Goal: Task Accomplishment & Management: Use online tool/utility

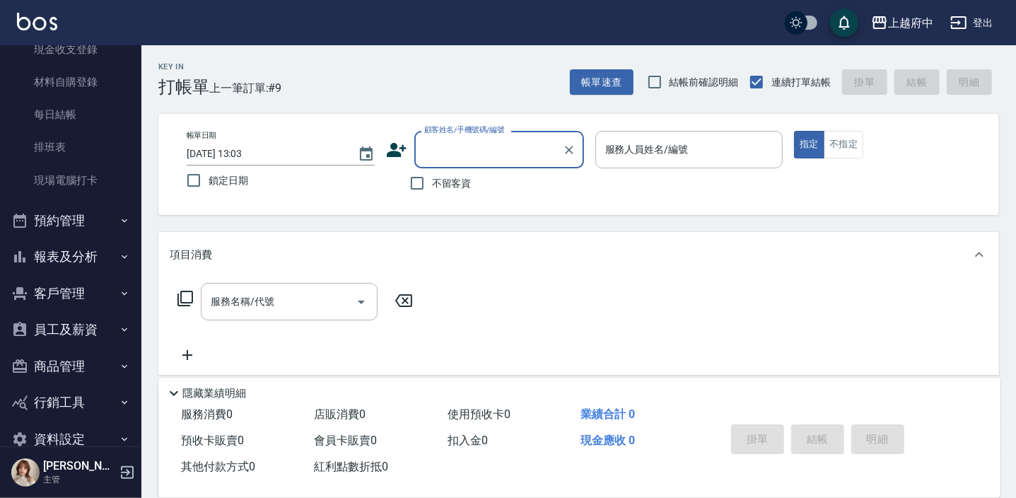
scroll to position [192, 0]
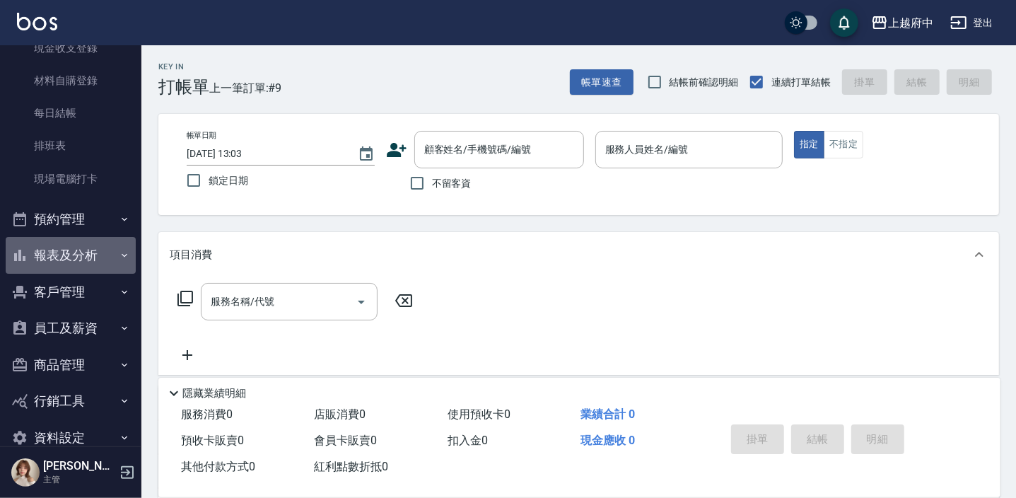
click at [92, 254] on button "報表及分析" at bounding box center [71, 255] width 130 height 37
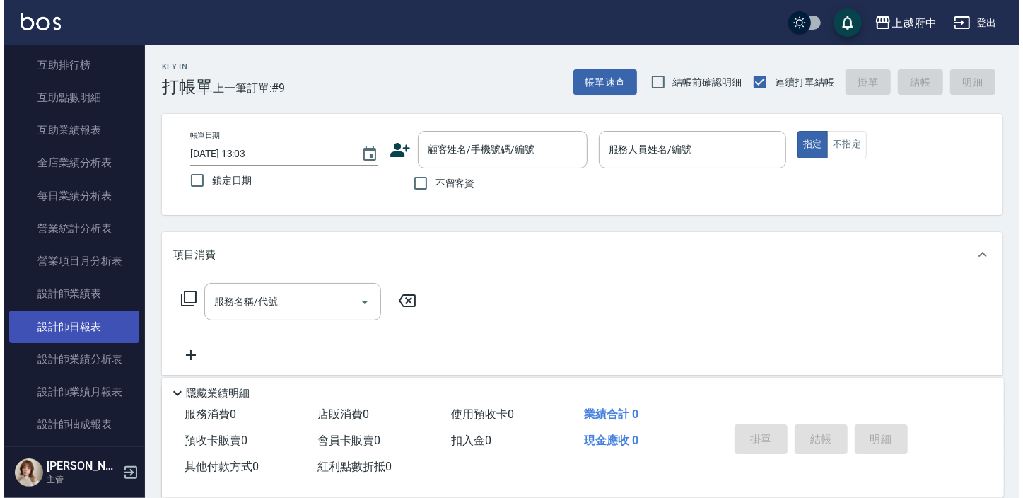
scroll to position [707, 0]
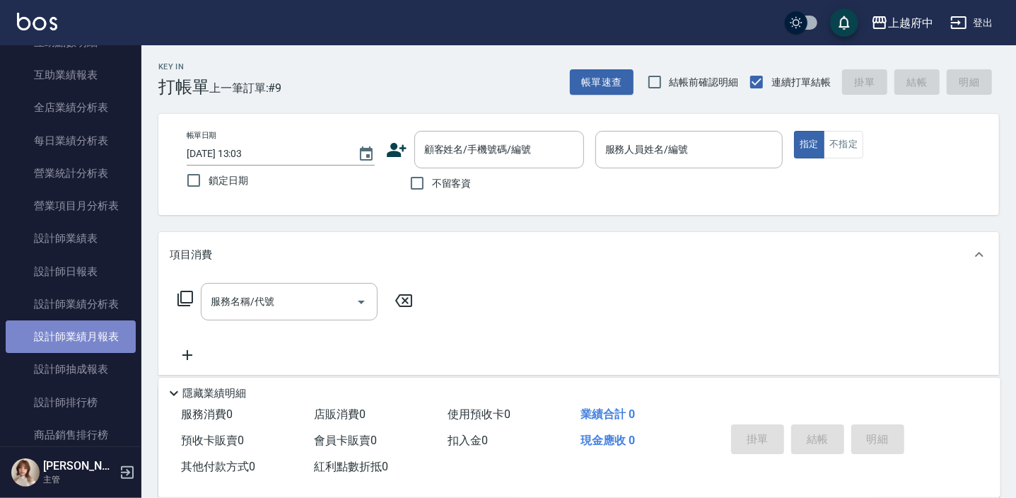
click at [84, 333] on link "設計師業績月報表" at bounding box center [71, 336] width 130 height 33
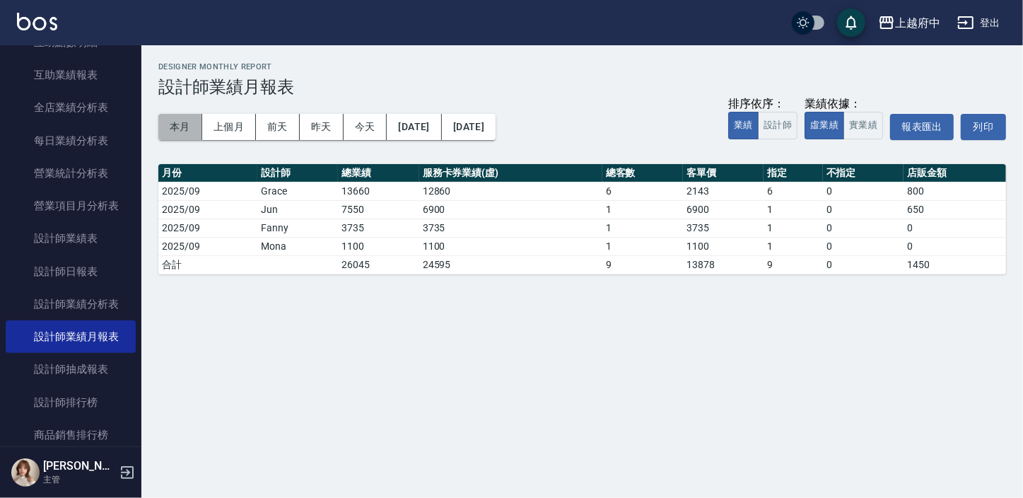
click at [182, 124] on button "本月" at bounding box center [180, 127] width 44 height 26
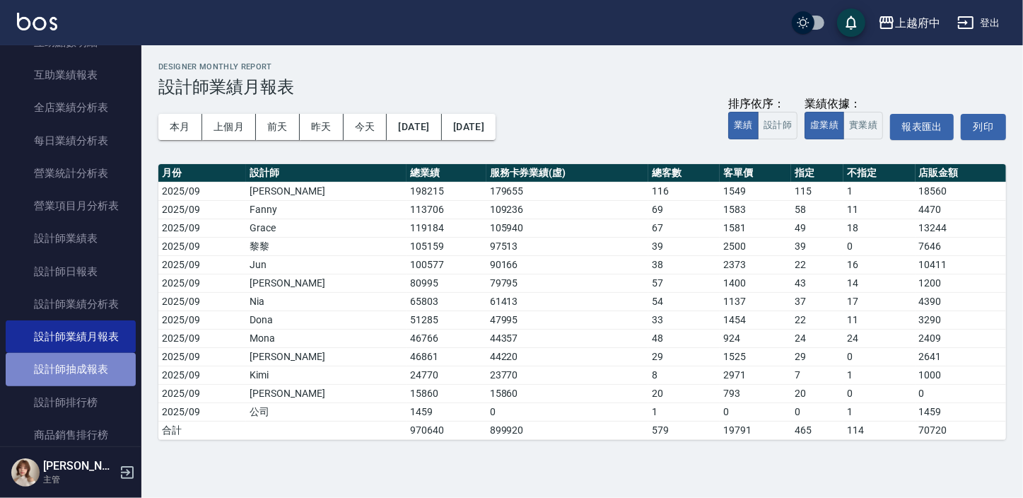
click at [90, 363] on link "設計師抽成報表" at bounding box center [71, 369] width 130 height 33
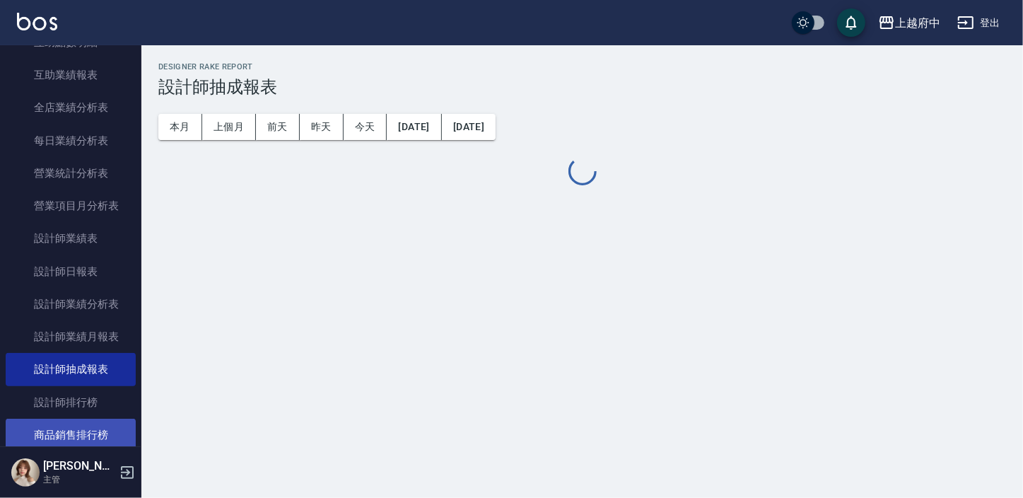
click at [90, 426] on link "商品銷售排行榜" at bounding box center [71, 434] width 130 height 33
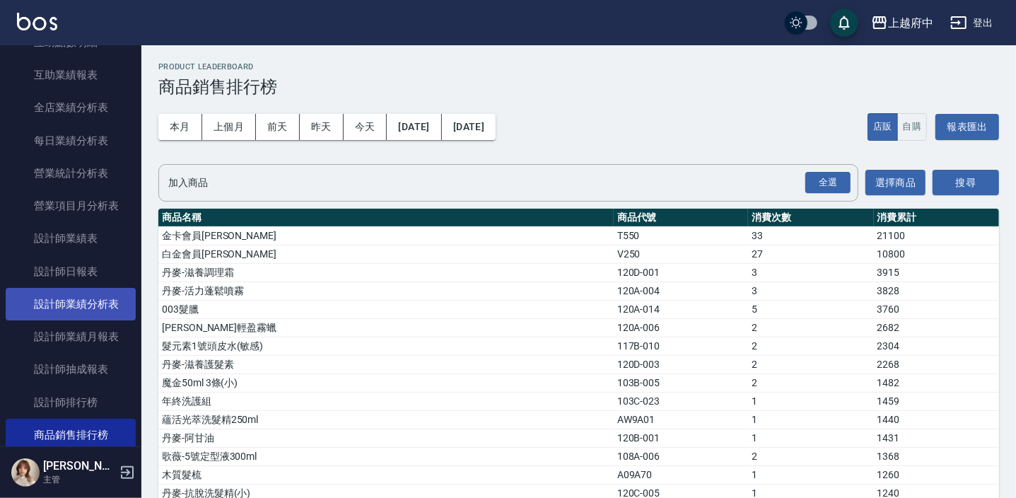
click at [71, 296] on link "設計師業績分析表" at bounding box center [71, 304] width 130 height 33
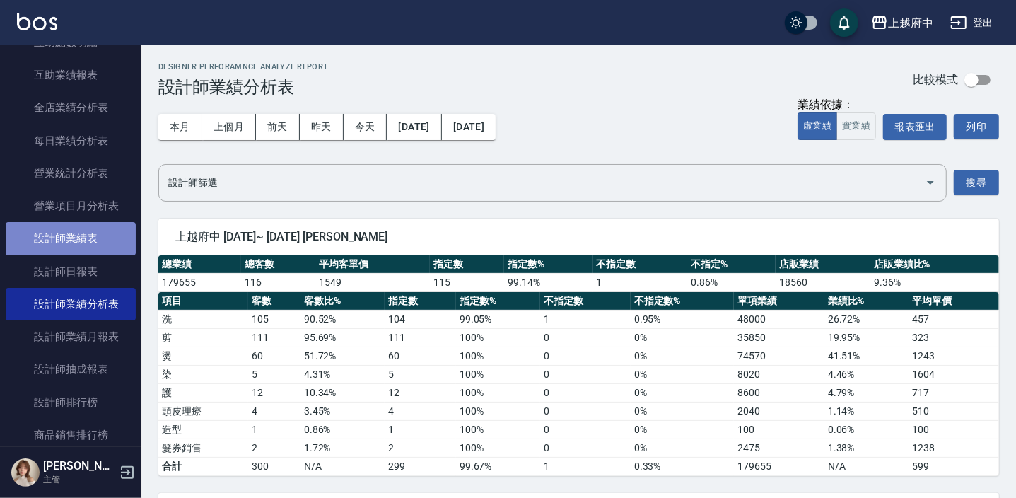
click at [88, 242] on link "設計師業績表" at bounding box center [71, 238] width 130 height 33
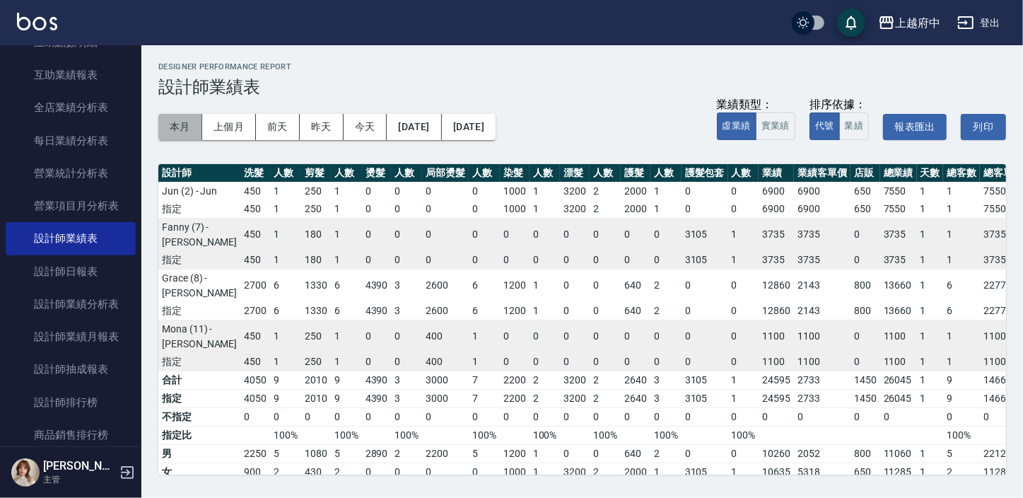
click at [172, 123] on button "本月" at bounding box center [180, 127] width 44 height 26
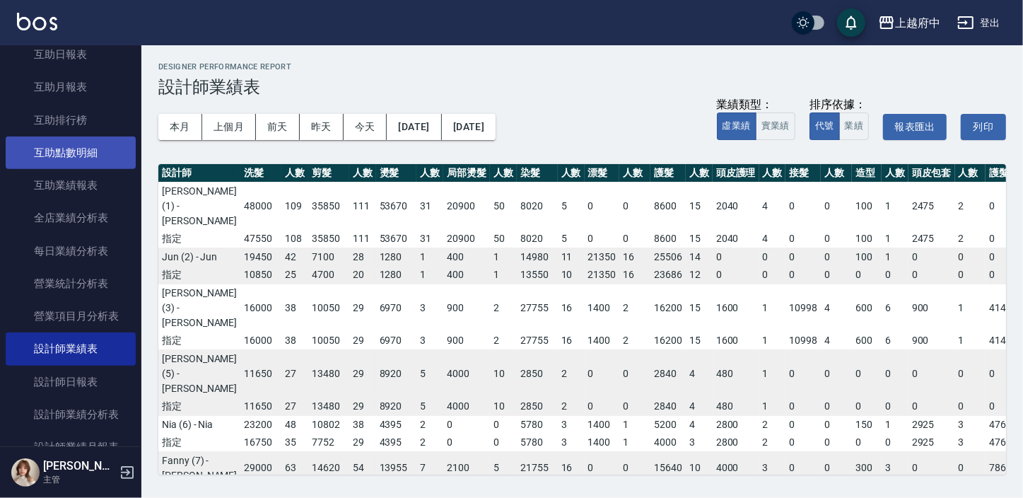
scroll to position [514, 0]
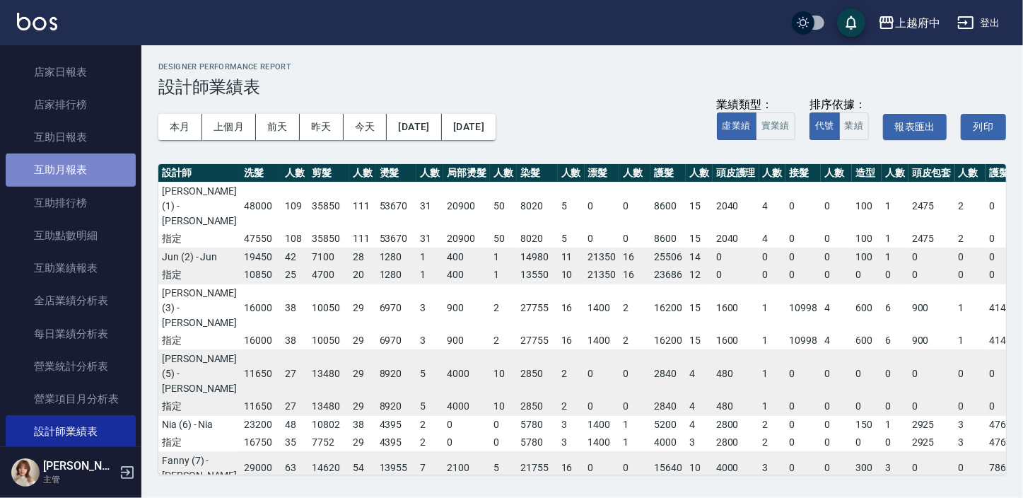
click at [91, 170] on link "互助月報表" at bounding box center [71, 169] width 130 height 33
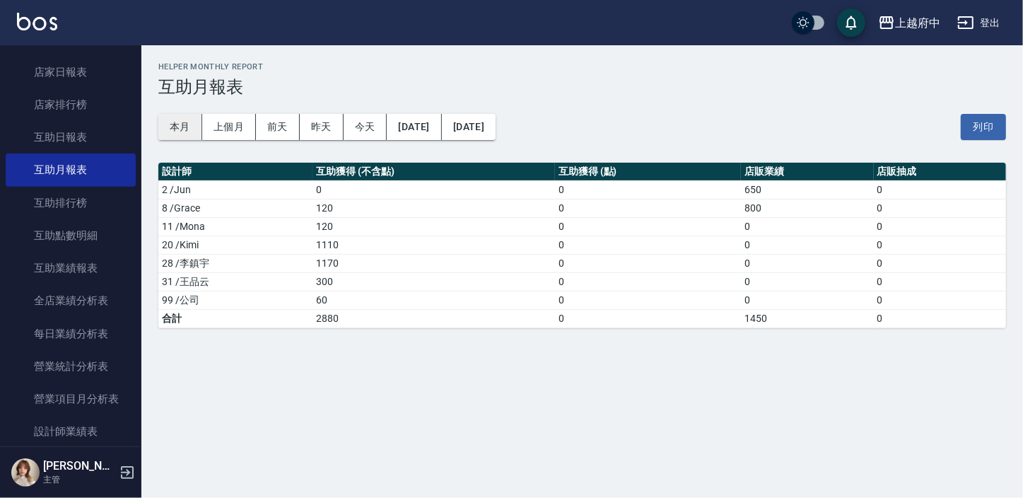
click at [170, 122] on button "本月" at bounding box center [180, 127] width 44 height 26
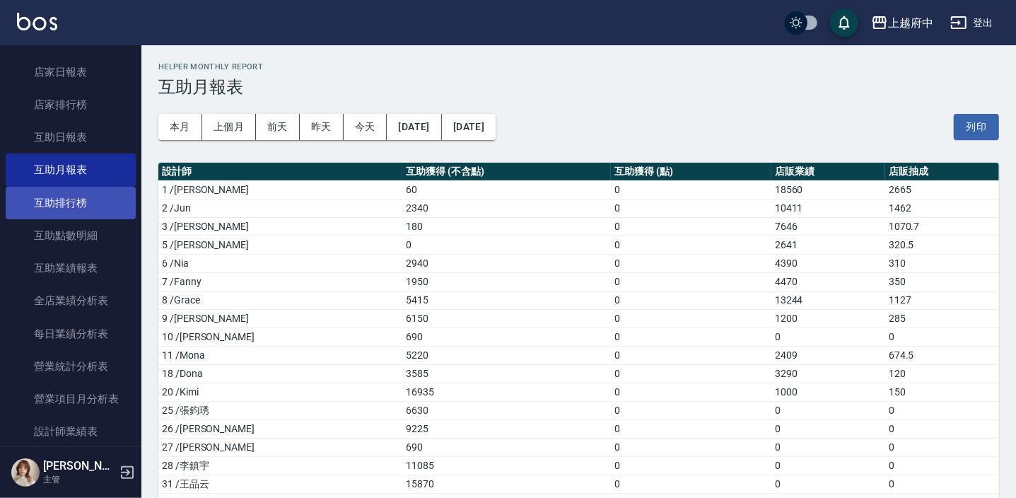
click at [58, 194] on link "互助排行榜" at bounding box center [71, 203] width 130 height 33
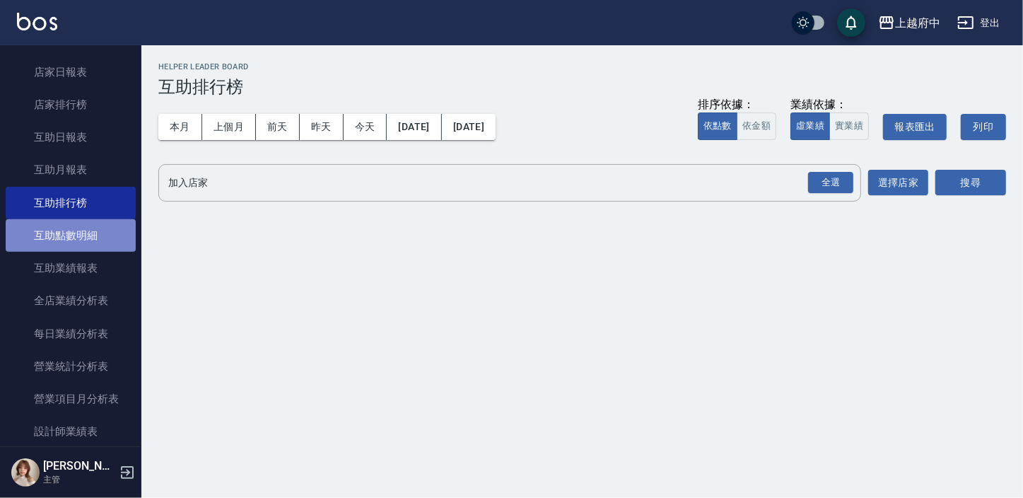
click at [84, 225] on link "互助點數明細" at bounding box center [71, 235] width 130 height 33
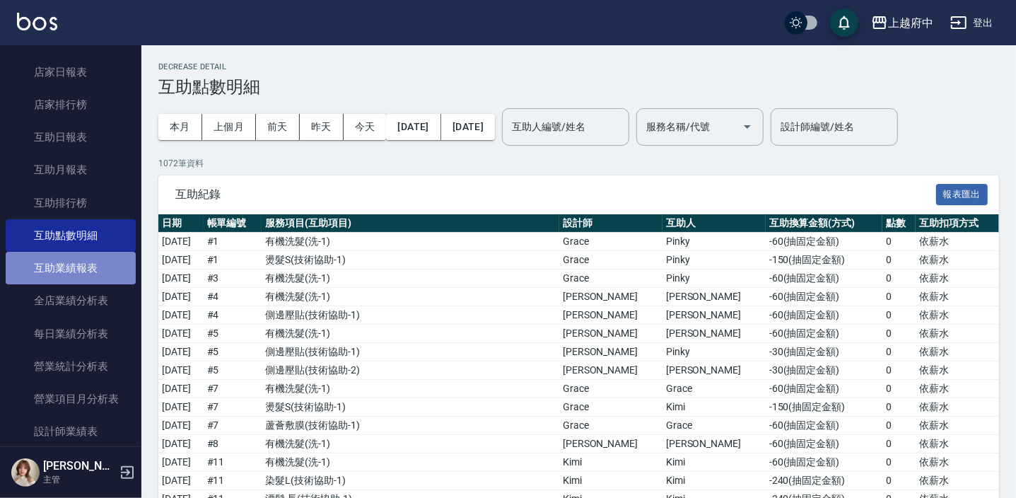
click at [92, 267] on link "互助業績報表" at bounding box center [71, 268] width 130 height 33
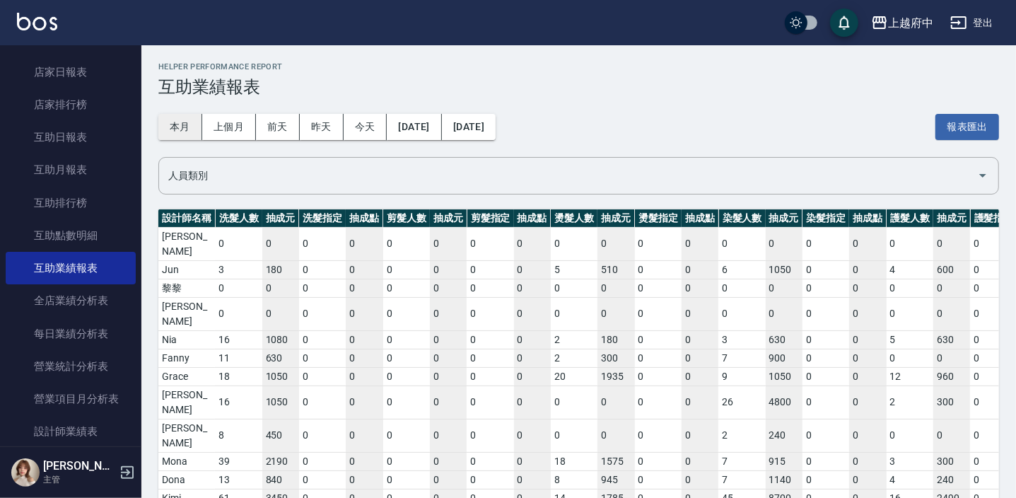
click at [174, 129] on button "本月" at bounding box center [180, 127] width 44 height 26
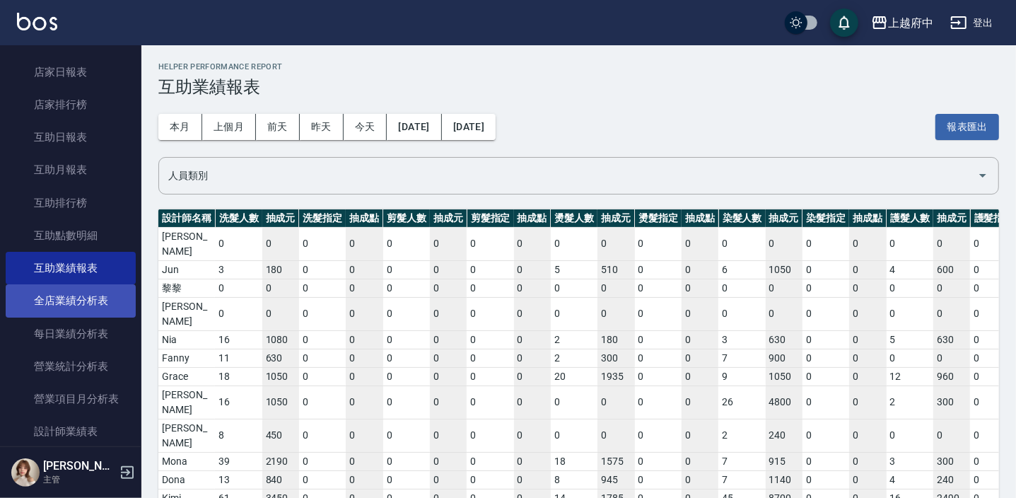
click at [83, 301] on link "全店業績分析表" at bounding box center [71, 300] width 130 height 33
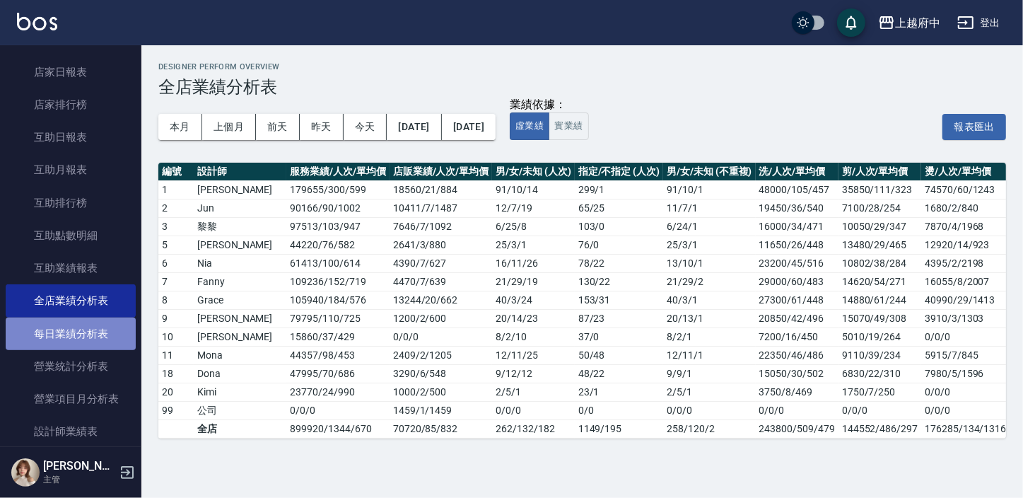
click at [92, 334] on link "每日業績分析表" at bounding box center [71, 333] width 130 height 33
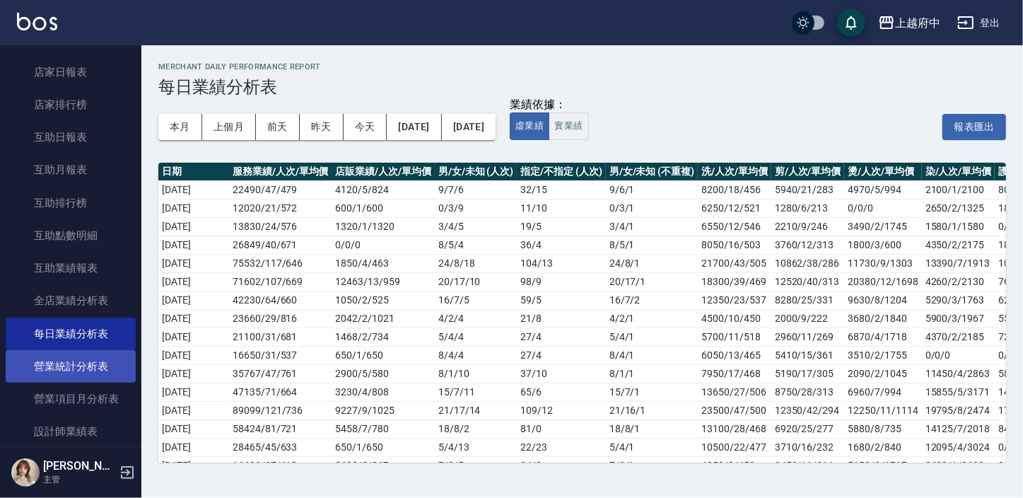
click at [113, 363] on link "營業統計分析表" at bounding box center [71, 366] width 130 height 33
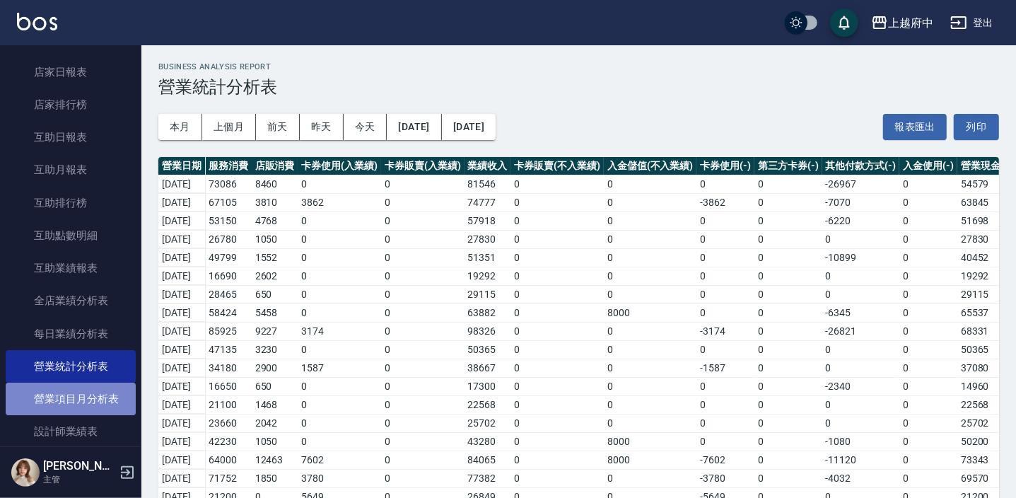
click at [76, 401] on link "營業項目月分析表" at bounding box center [71, 398] width 130 height 33
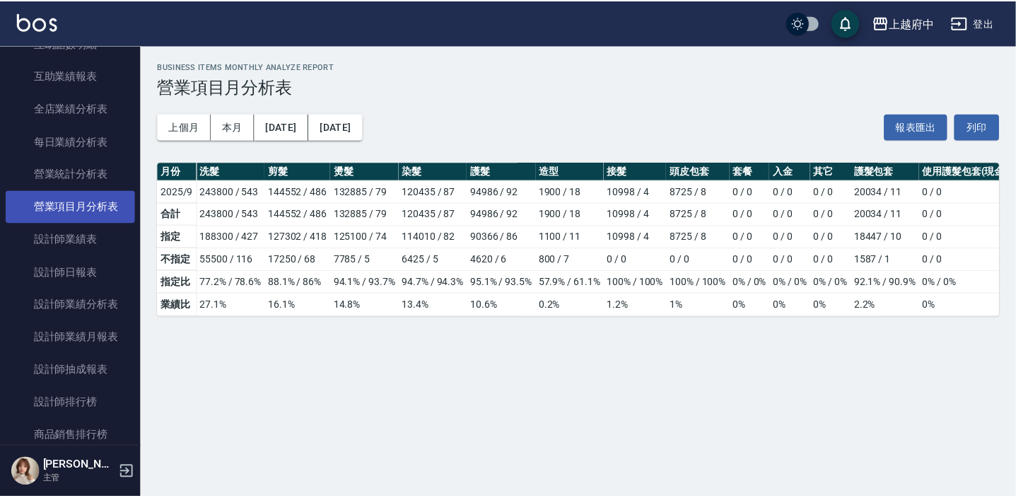
scroll to position [707, 0]
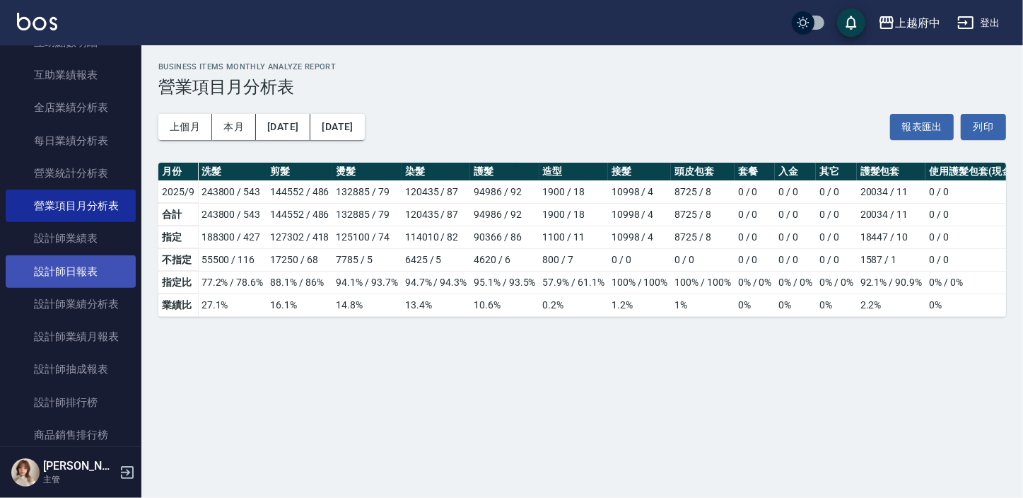
click at [81, 259] on link "設計師日報表" at bounding box center [71, 271] width 130 height 33
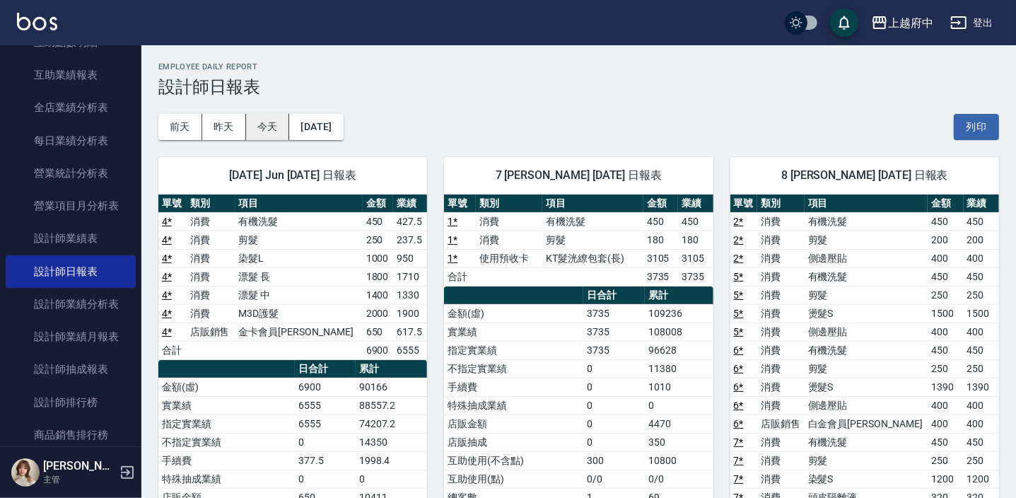
click at [259, 120] on button "今天" at bounding box center [268, 127] width 44 height 26
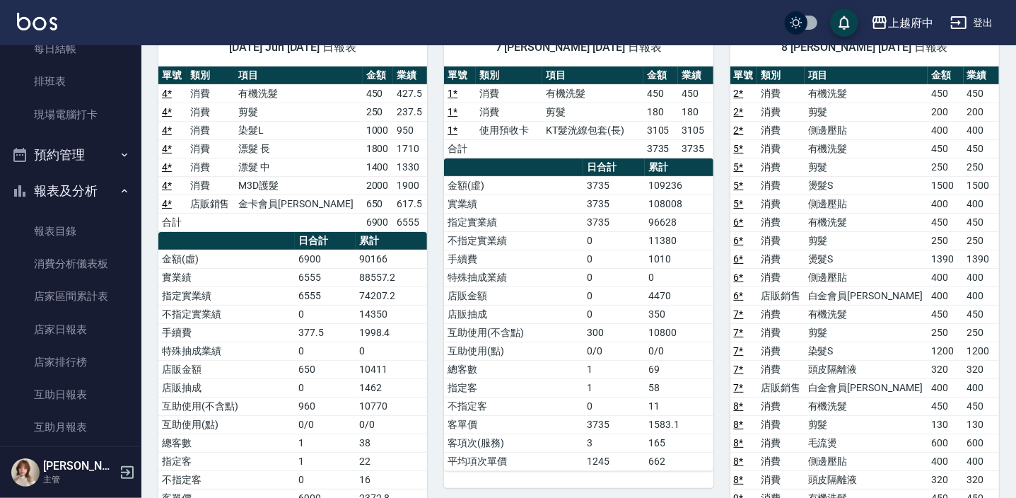
scroll to position [128, 0]
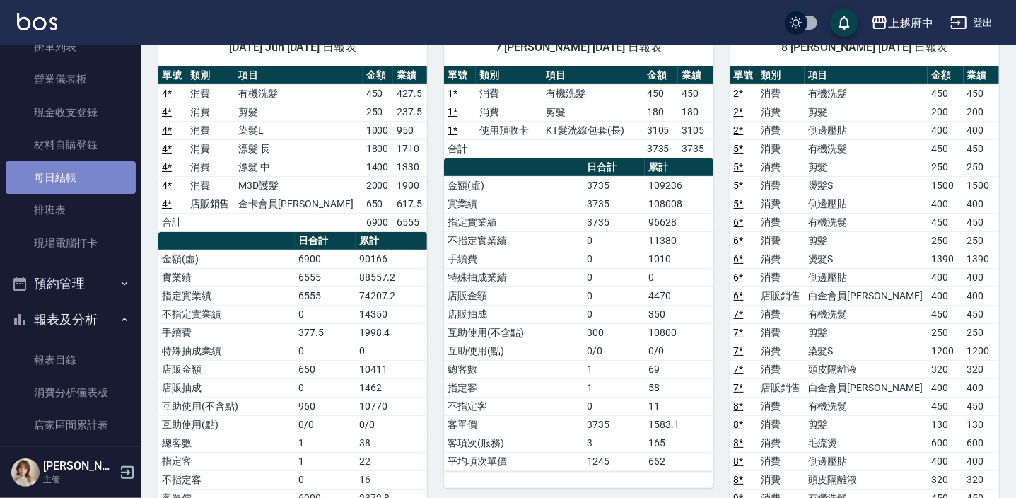
click at [77, 172] on link "每日結帳" at bounding box center [71, 177] width 130 height 33
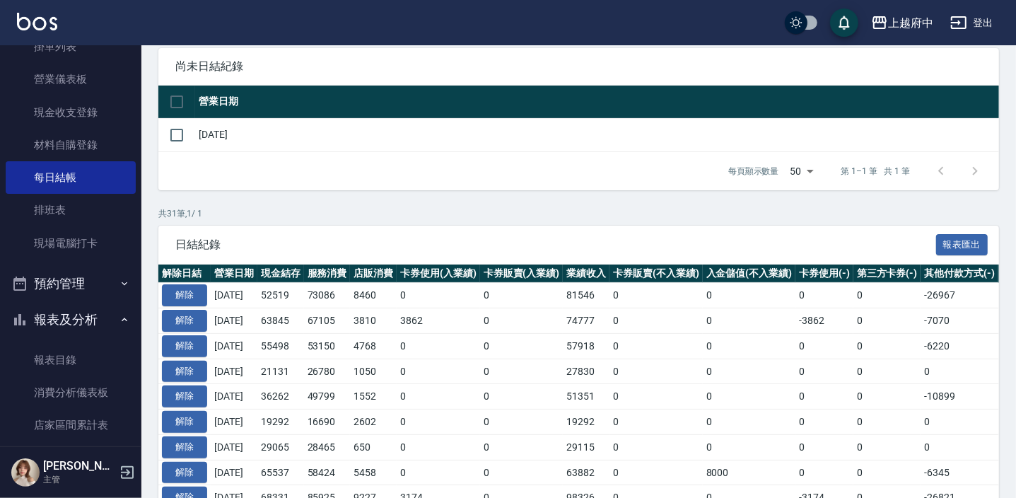
scroll to position [128, 0]
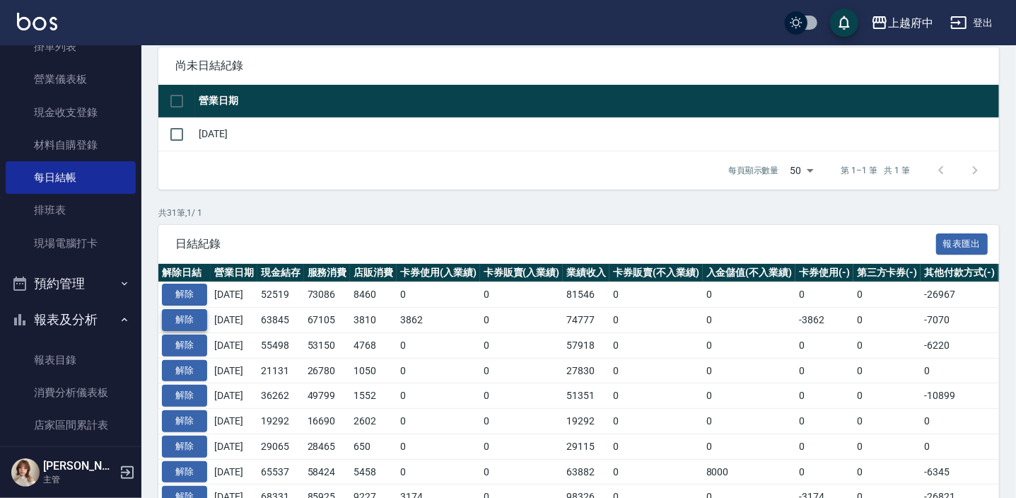
click at [184, 314] on button "解除" at bounding box center [184, 320] width 45 height 22
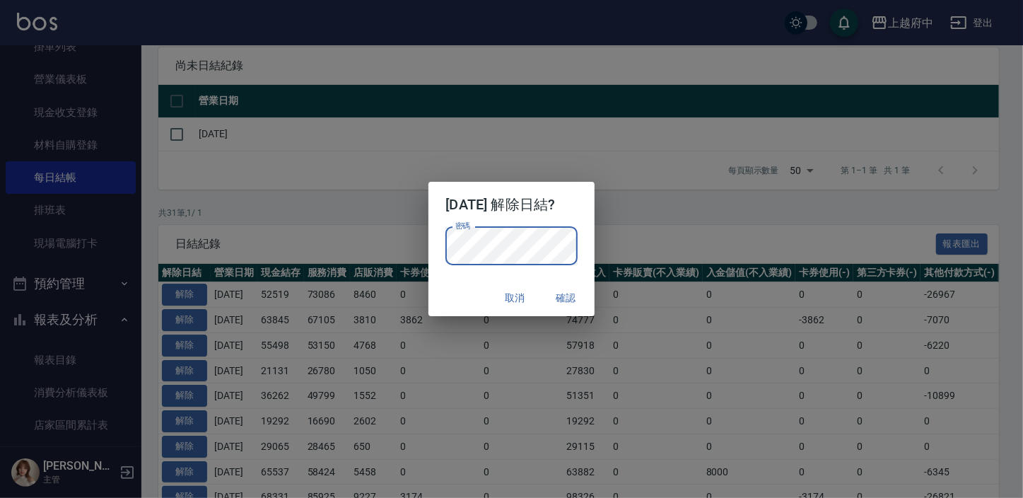
click at [575, 295] on button "確認" at bounding box center [566, 298] width 45 height 26
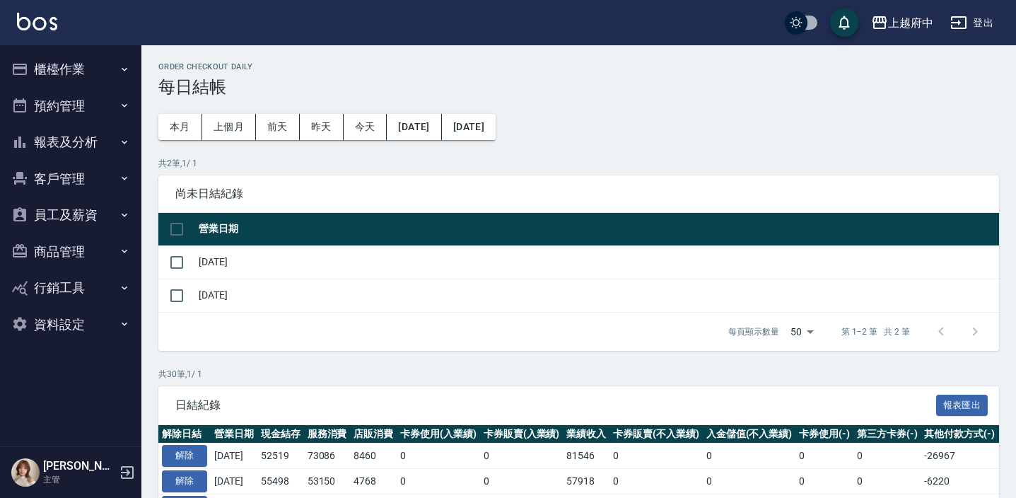
click at [54, 66] on button "櫃檯作業" at bounding box center [71, 69] width 130 height 37
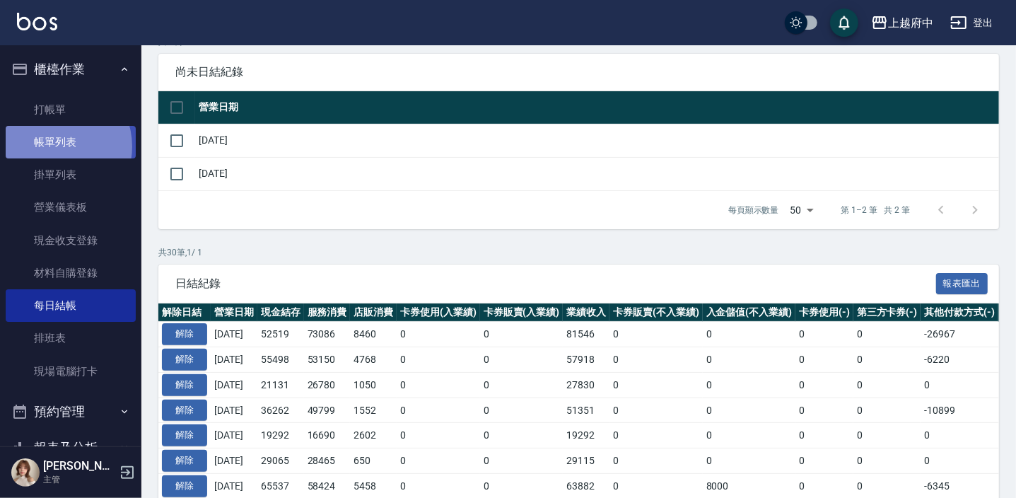
click at [54, 146] on link "帳單列表" at bounding box center [71, 142] width 130 height 33
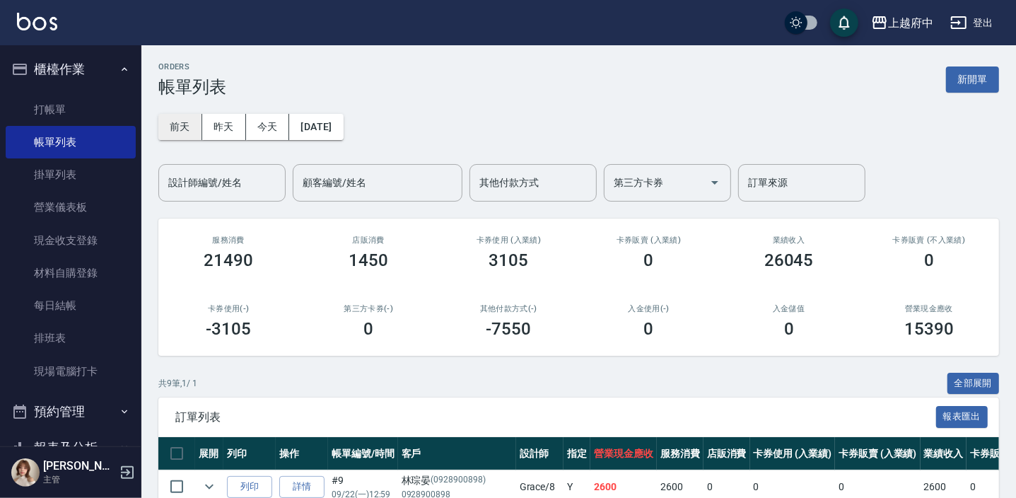
click at [172, 131] on button "前天" at bounding box center [180, 127] width 44 height 26
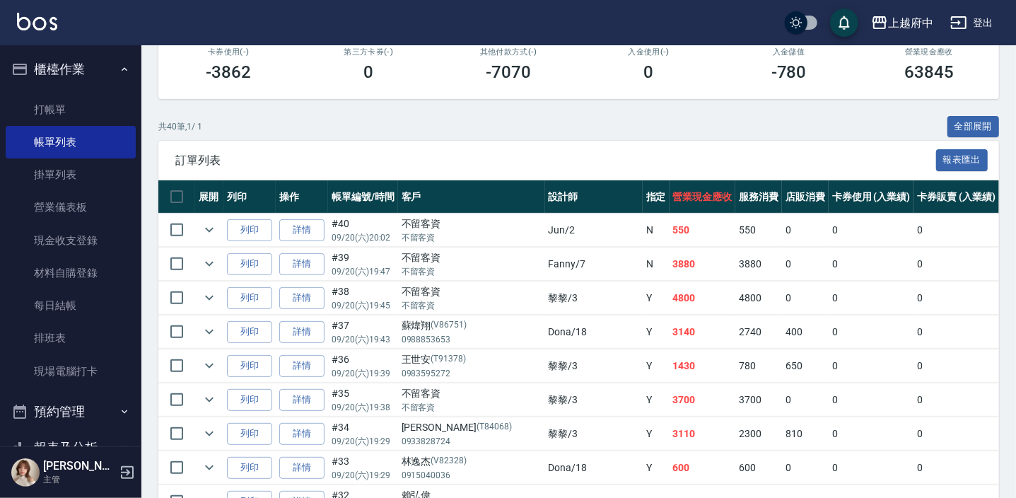
scroll to position [321, 0]
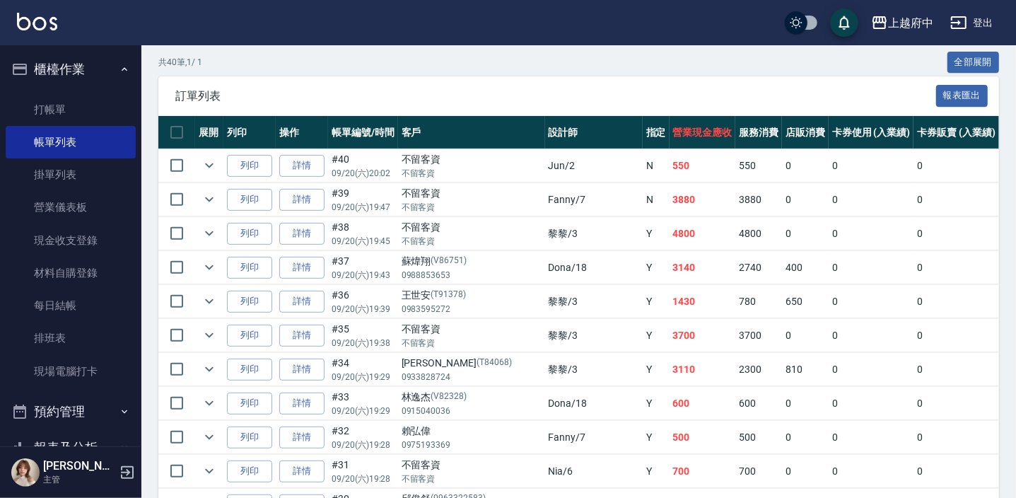
click at [293, 201] on link "詳情" at bounding box center [301, 200] width 45 height 22
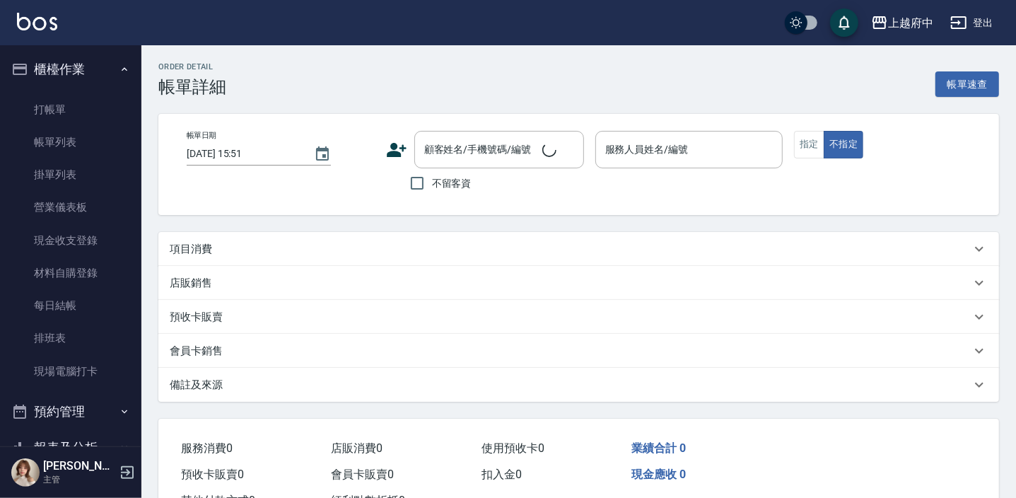
type input "2025/09/20 19:47"
checkbox input "true"
type input "Fanny-7"
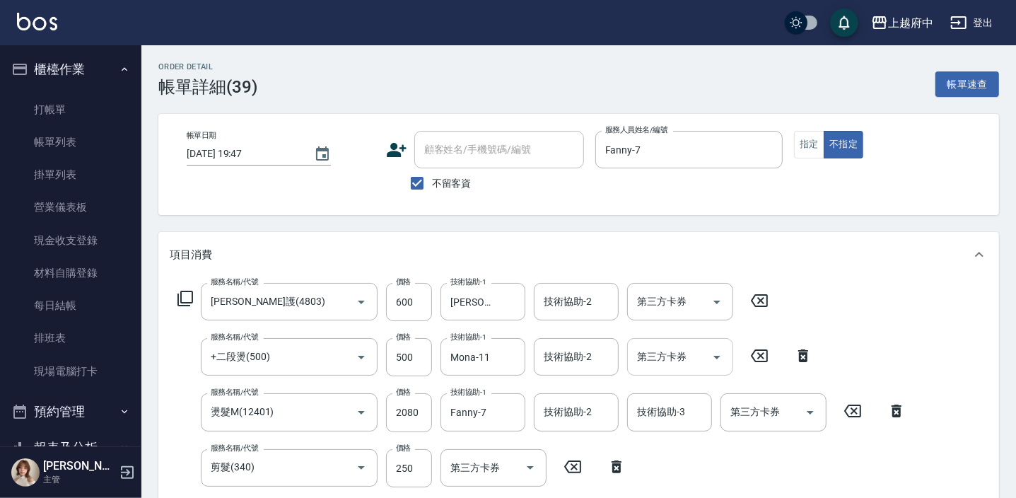
type input "潤澤修護(4803)"
type input "+二段燙(500)"
type input "燙髮M(12401)"
type input "剪髮(340)"
type input "有機洗髮(200)"
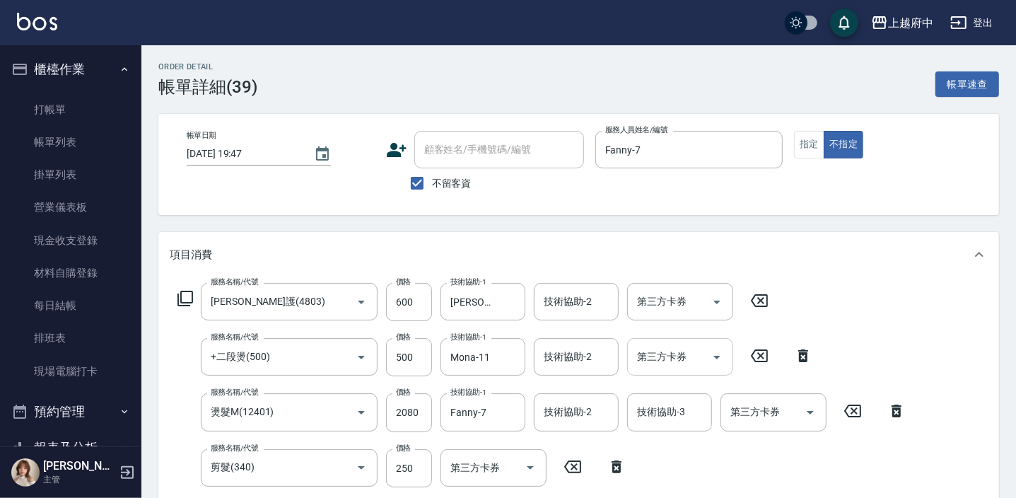
scroll to position [128, 0]
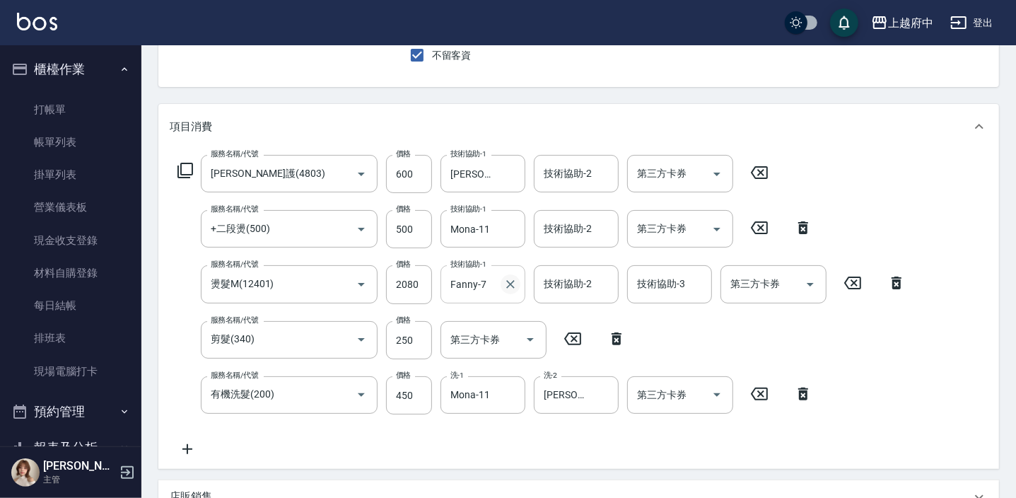
click at [509, 284] on icon "Clear" at bounding box center [510, 284] width 8 height 8
type input "Mona-11"
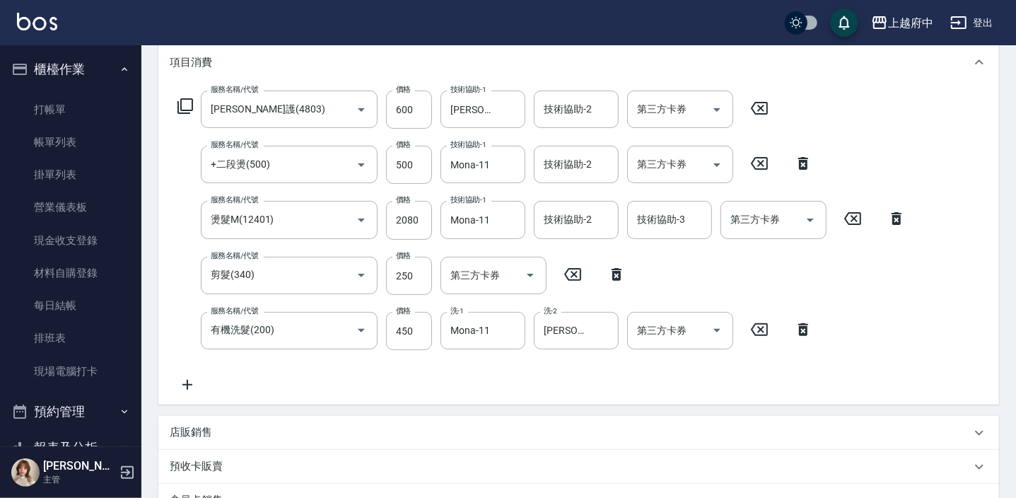
click at [624, 379] on div "服務名稱/代號 潤澤修護(4803) 服務名稱/代號 價格 600 價格 技術協助-1 邱子芹-26 技術協助-1 技術協助-2 技術協助-2 第三方卡券 第…" at bounding box center [542, 241] width 744 height 303
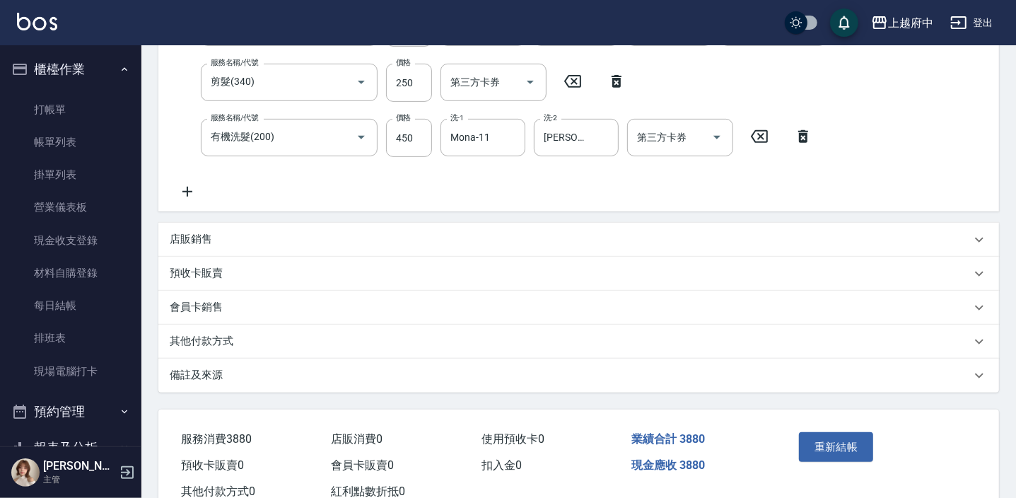
scroll to position [430, 0]
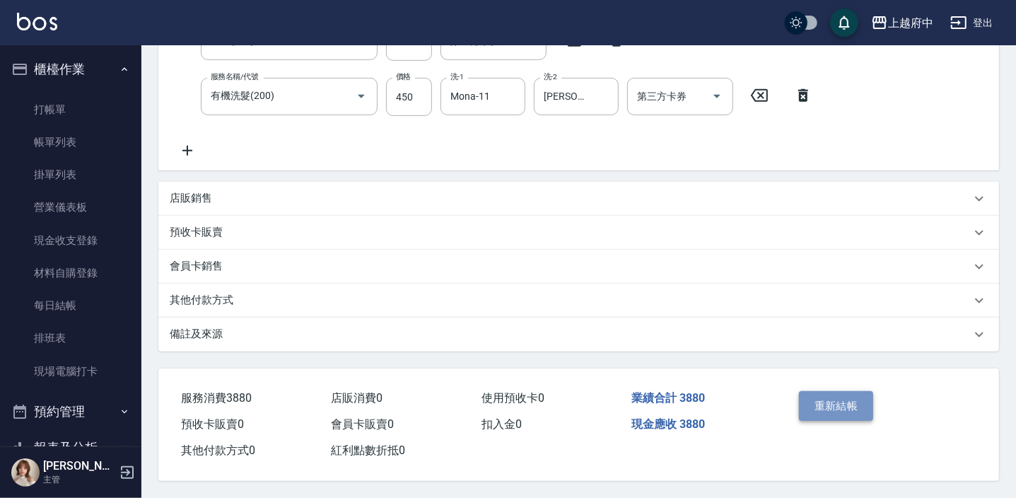
click at [850, 400] on button "重新結帳" at bounding box center [836, 406] width 75 height 30
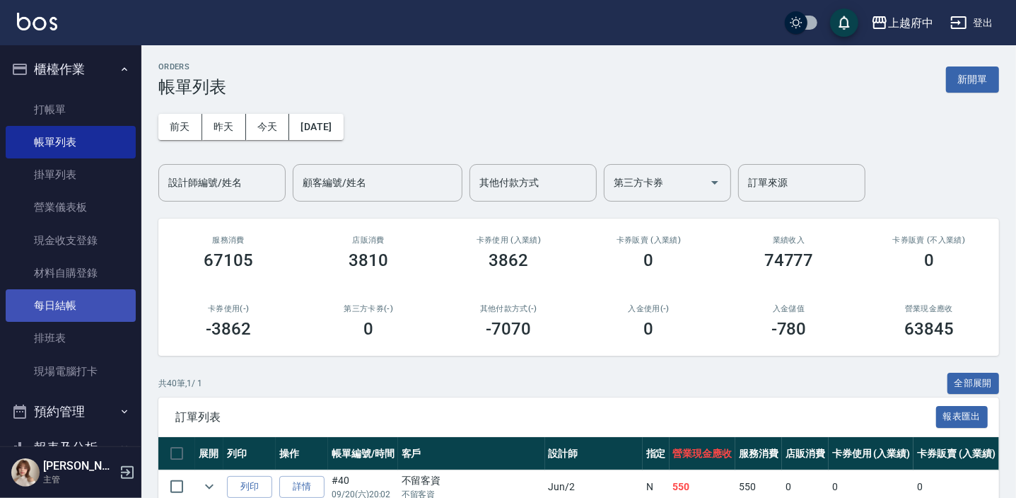
click at [64, 308] on link "每日結帳" at bounding box center [71, 305] width 130 height 33
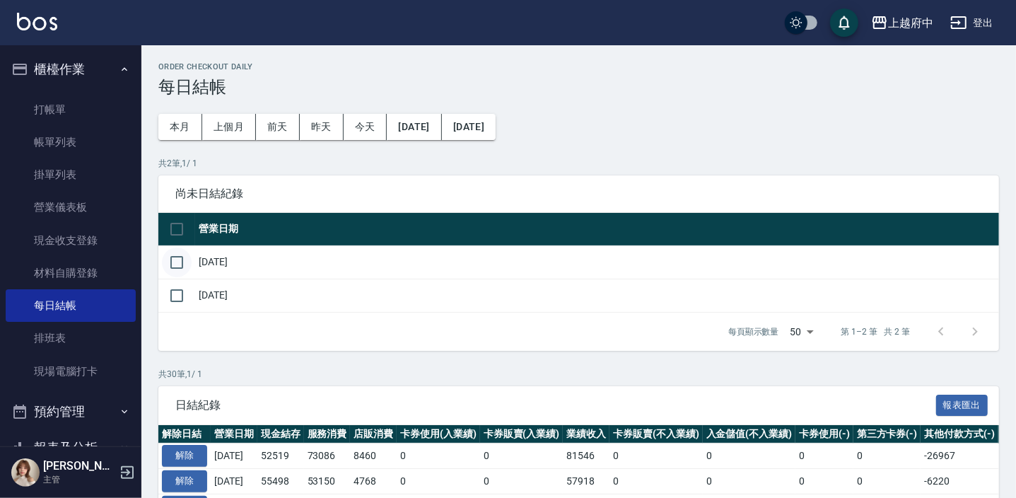
click at [173, 263] on input "checkbox" at bounding box center [177, 262] width 30 height 30
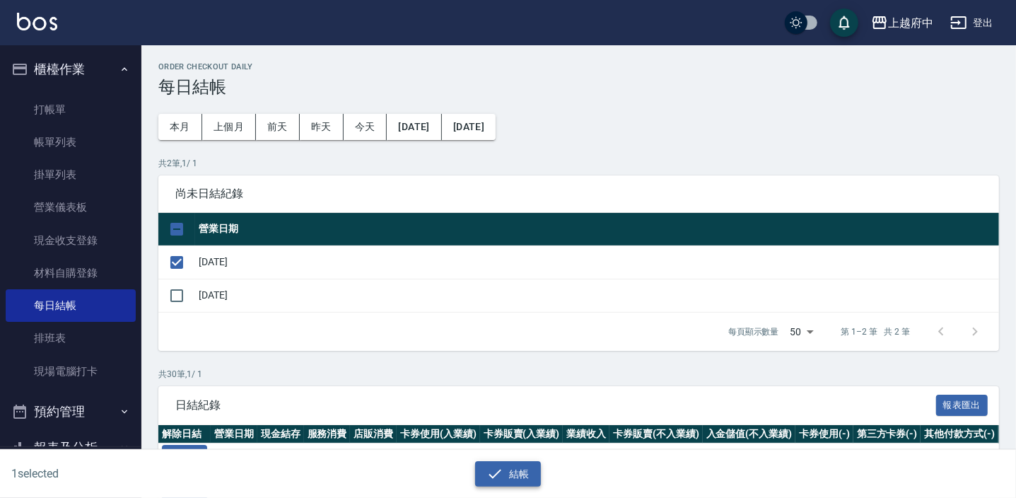
click at [522, 471] on button "結帳" at bounding box center [508, 474] width 66 height 26
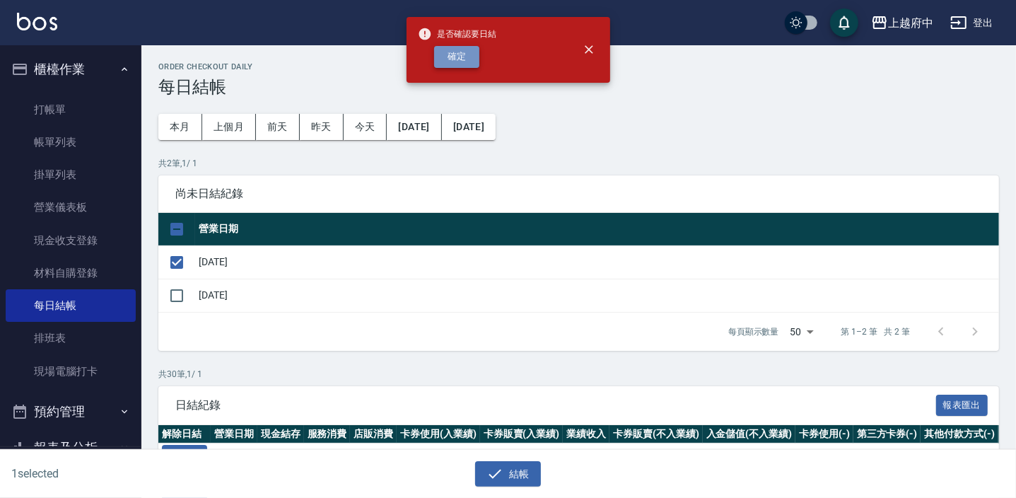
click at [457, 50] on button "確定" at bounding box center [456, 57] width 45 height 22
checkbox input "false"
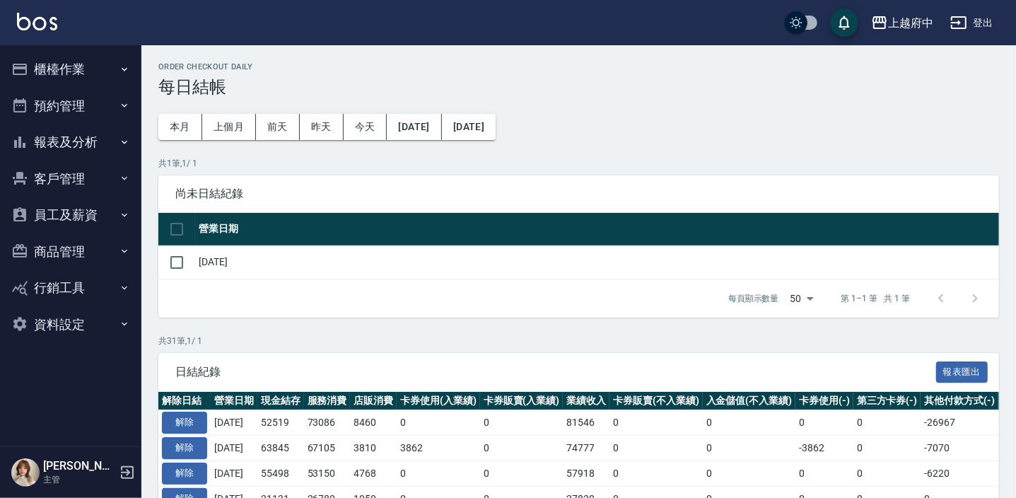
click at [54, 67] on button "櫃檯作業" at bounding box center [71, 69] width 130 height 37
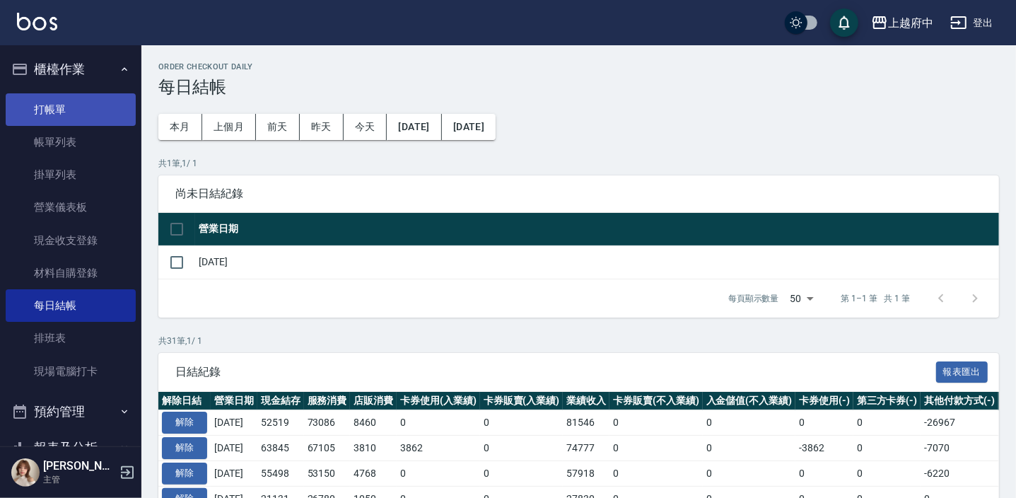
click at [63, 108] on link "打帳單" at bounding box center [71, 109] width 130 height 33
